Goal: Find contact information: Find contact information

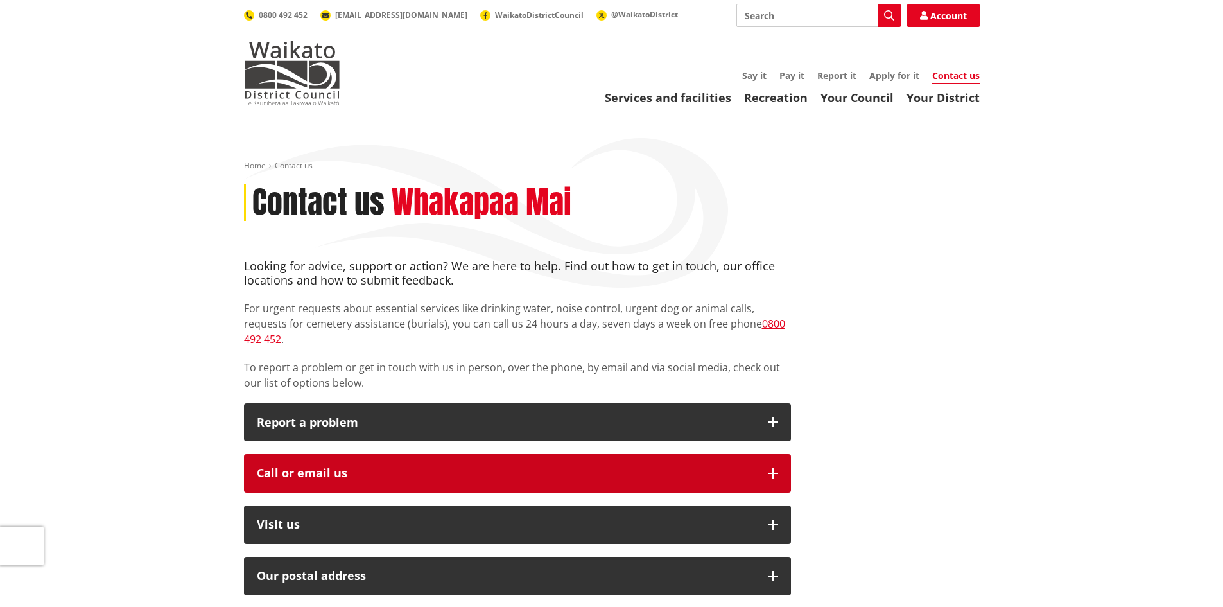
click at [770, 454] on button "Call or email us" at bounding box center [517, 473] width 547 height 39
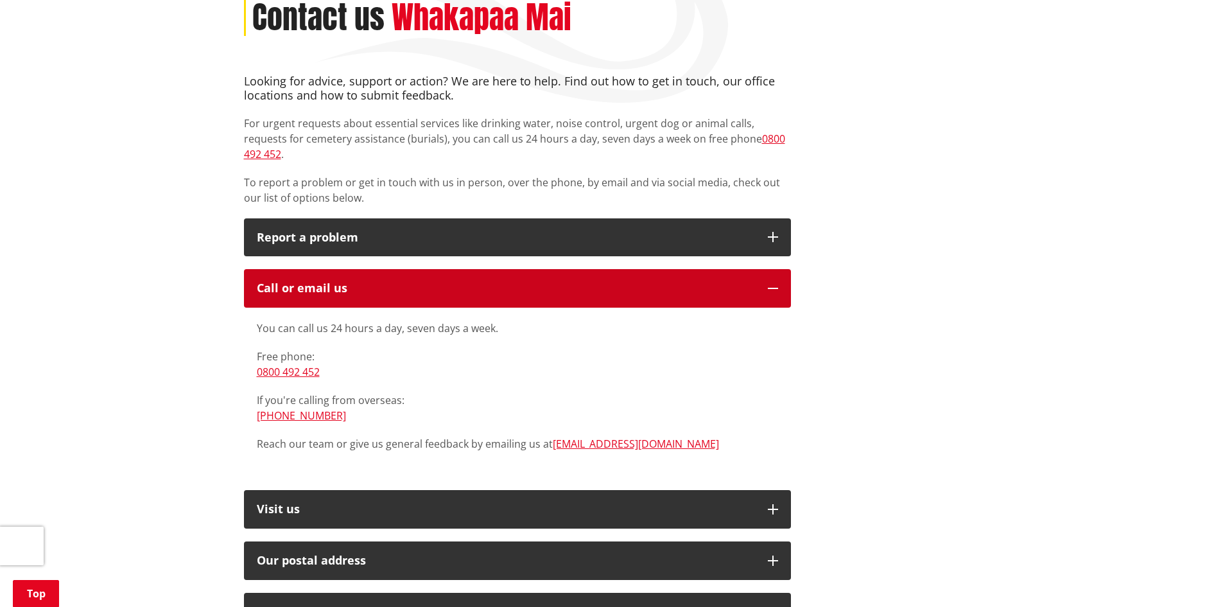
scroll to position [193, 0]
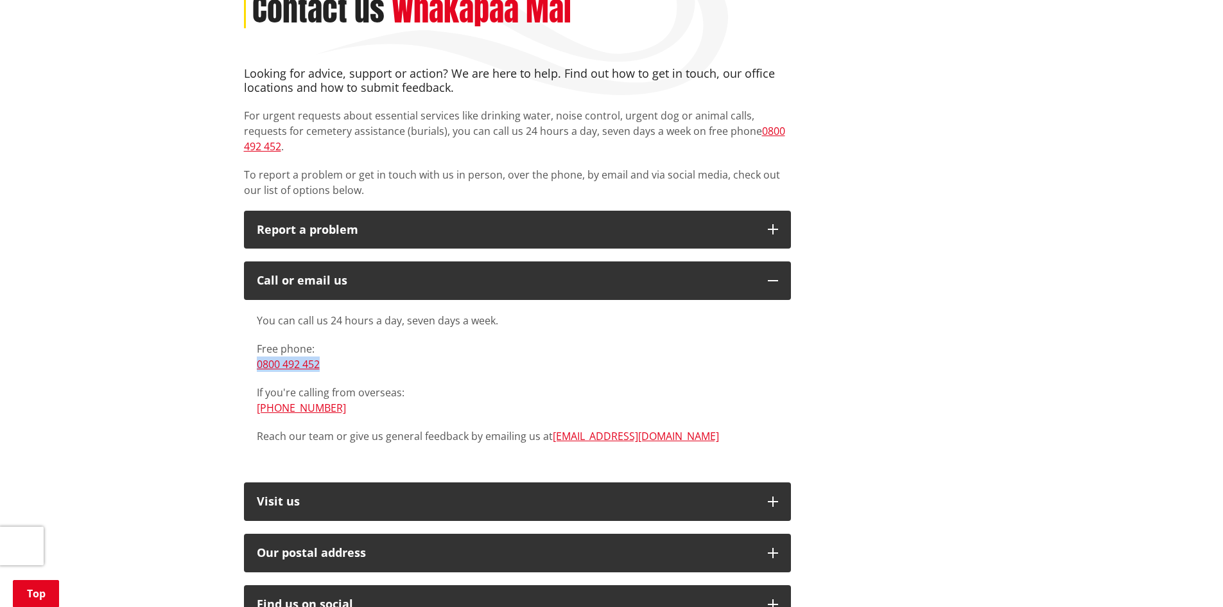
drag, startPoint x: 323, startPoint y: 345, endPoint x: 254, endPoint y: 346, distance: 68.7
click at [254, 346] on div "You can call us 24 hours a day, seven days a week. Free phone: [PHONE_NUMBER] I…" at bounding box center [517, 384] width 547 height 169
copy link "0800 492 452"
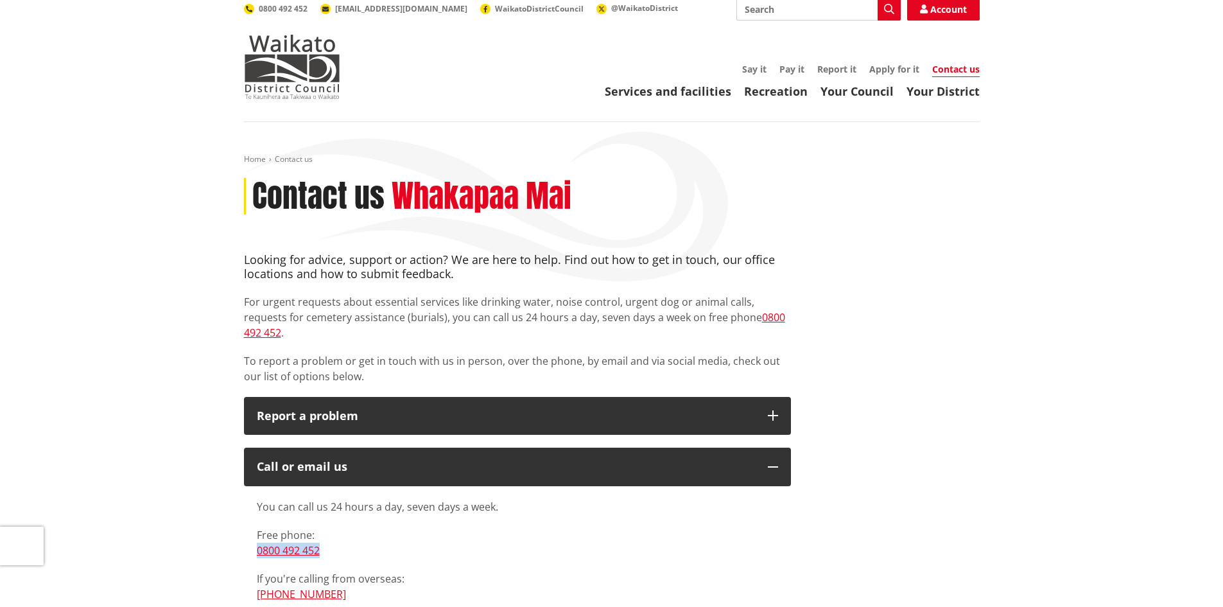
scroll to position [0, 0]
